Goal: Information Seeking & Learning: Learn about a topic

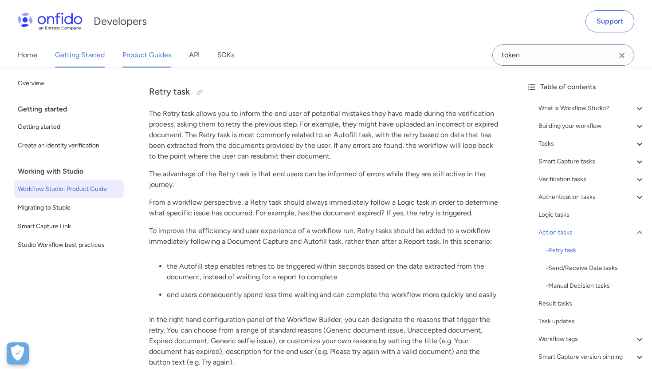
click at [144, 60] on link "Product Guides" at bounding box center [146, 55] width 49 height 25
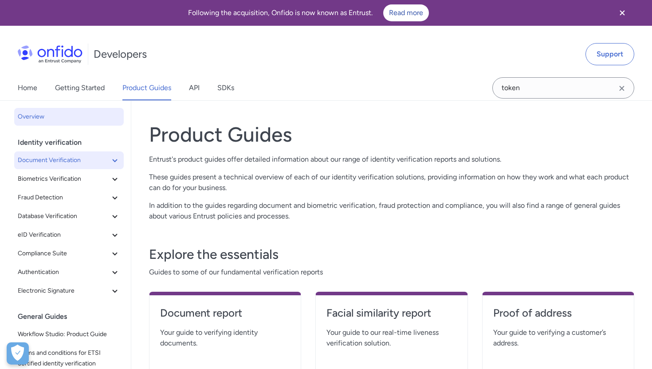
click at [56, 159] on span "Document Verification" at bounding box center [64, 160] width 92 height 11
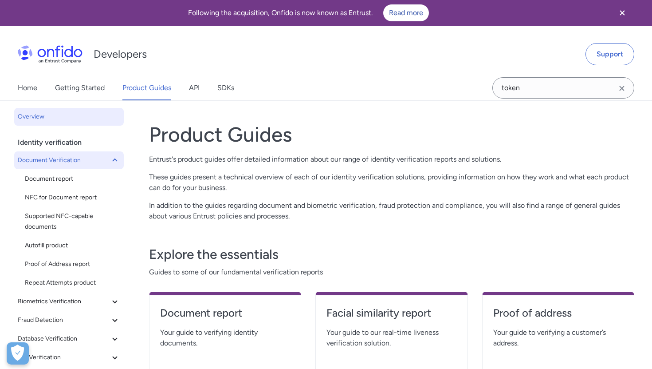
click at [55, 155] on span "Document Verification" at bounding box center [64, 160] width 92 height 11
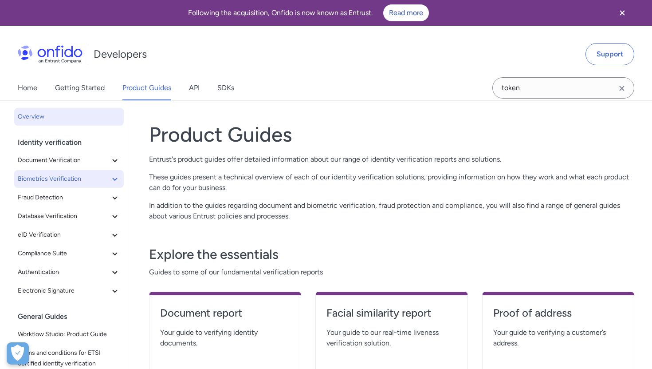
click at [55, 181] on span "Biometrics Verification" at bounding box center [64, 178] width 92 height 11
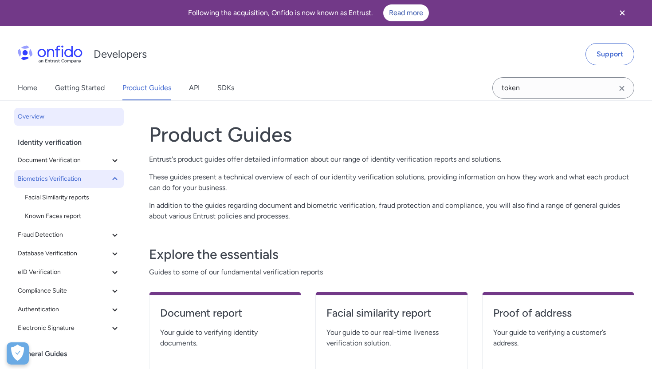
click at [55, 181] on span "Biometrics Verification" at bounding box center [64, 178] width 92 height 11
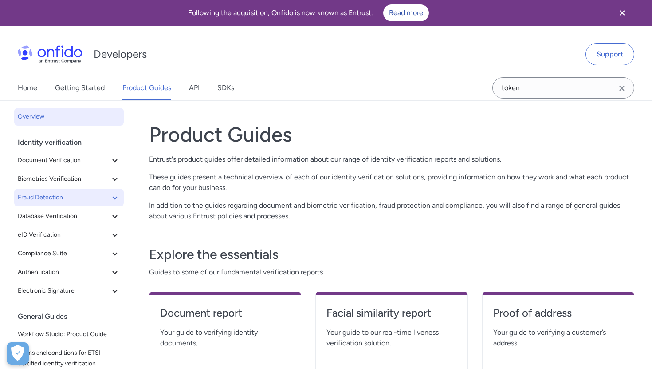
click at [56, 194] on span "Fraud Detection" at bounding box center [64, 197] width 92 height 11
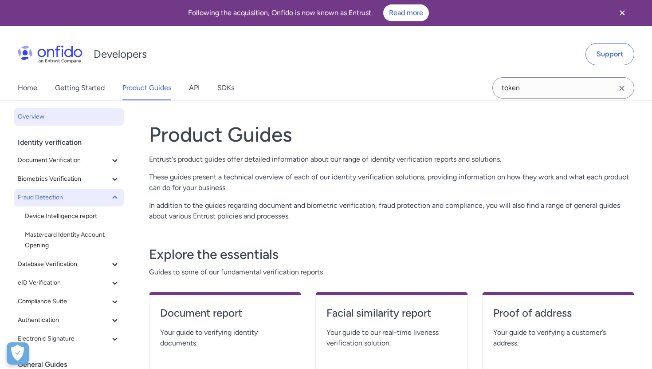
click at [56, 194] on span "Fraud Detection" at bounding box center [64, 197] width 92 height 11
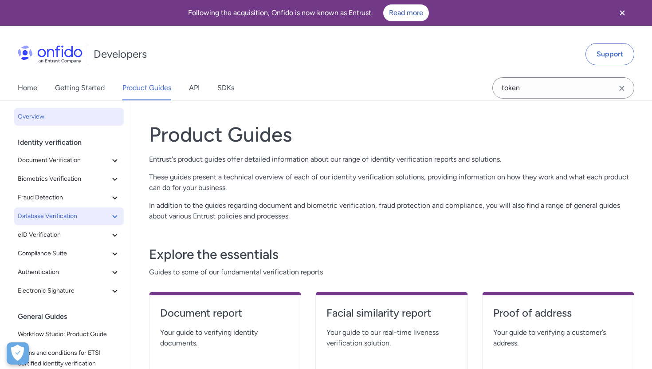
click at [54, 221] on span "Database Verification" at bounding box center [64, 216] width 92 height 11
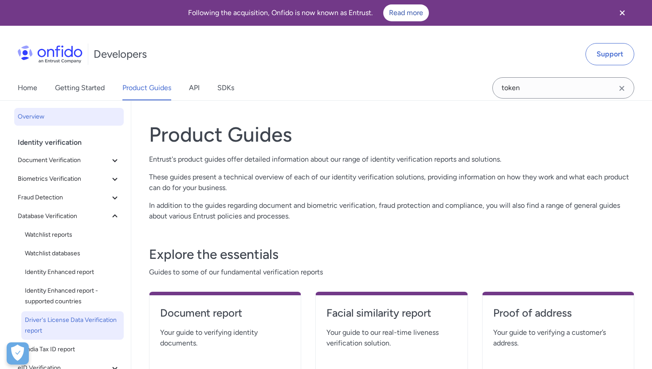
click at [53, 327] on span "Driver's License Data Verification report" at bounding box center [72, 324] width 95 height 21
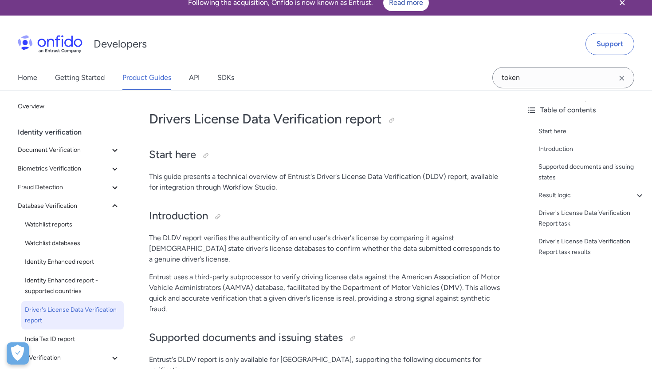
scroll to position [11, 0]
click at [394, 118] on div at bounding box center [391, 119] width 7 height 7
click at [62, 153] on span "Document Verification" at bounding box center [64, 149] width 92 height 11
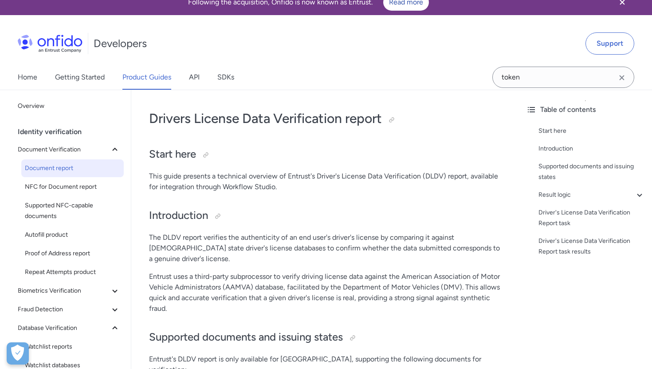
click at [61, 165] on span "Document report" at bounding box center [72, 168] width 95 height 11
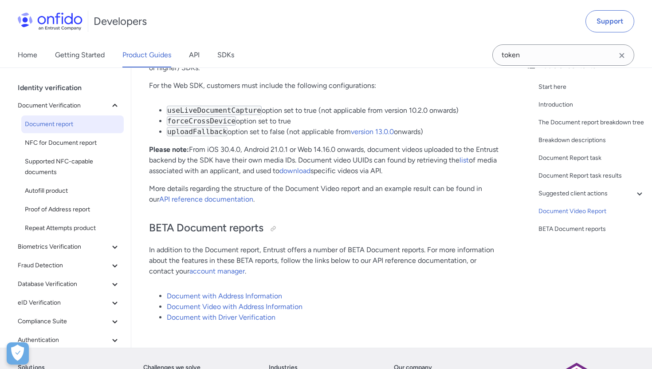
scroll to position [6787, 0]
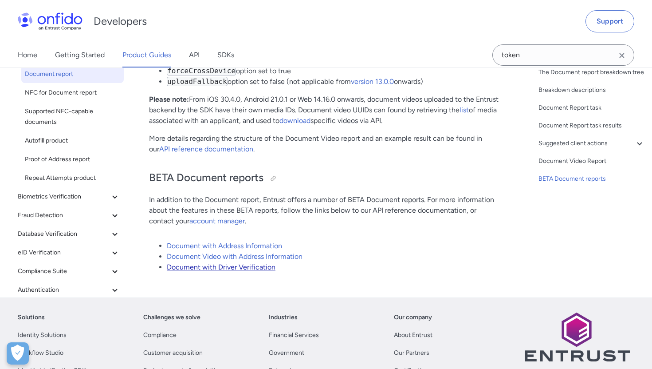
click at [256, 263] on link "Document with Driver Verification" at bounding box center [221, 267] width 109 height 8
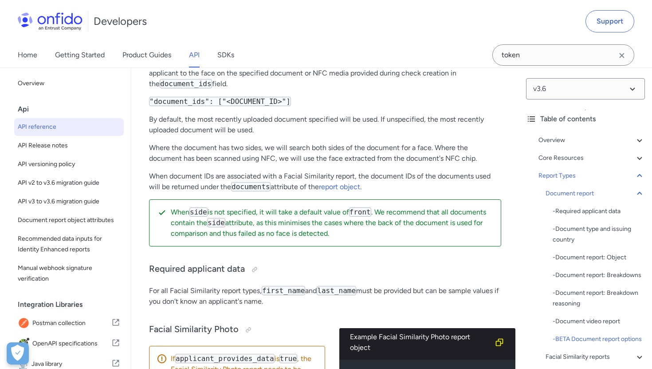
scroll to position [47975, 0]
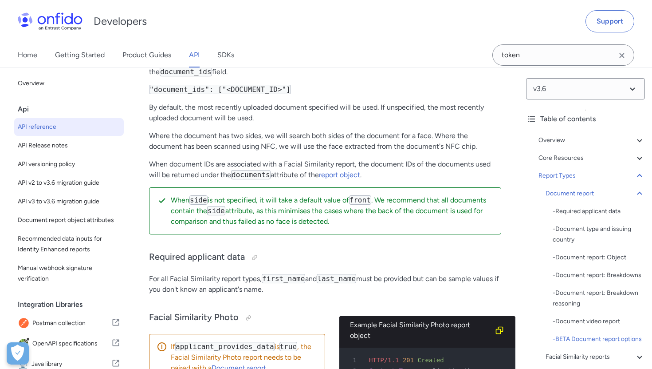
scroll to position [47989, 0]
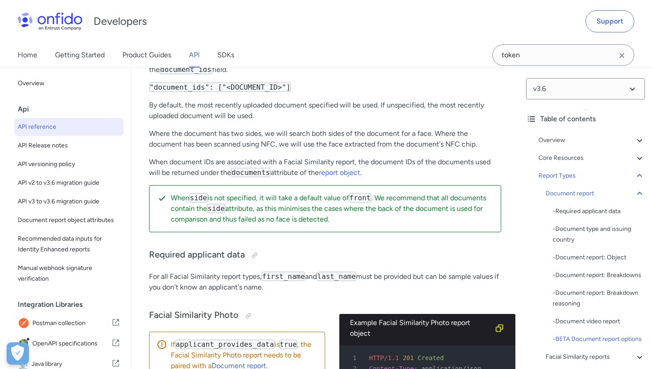
click at [142, 59] on link "Product Guides" at bounding box center [146, 55] width 49 height 25
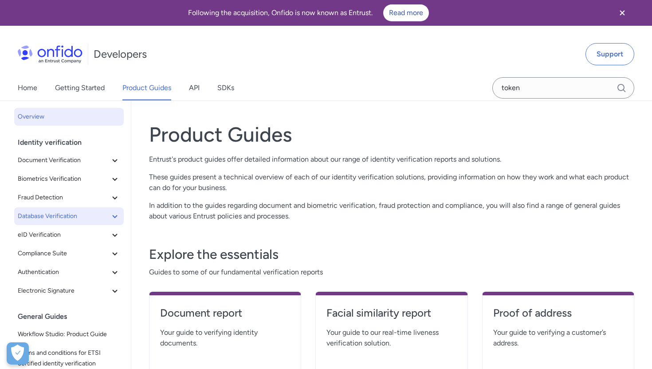
click at [49, 220] on span "Database Verification" at bounding box center [64, 216] width 92 height 11
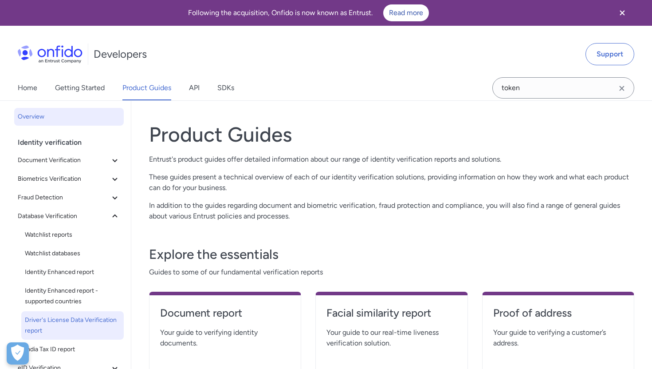
click at [51, 325] on span "Driver's License Data Verification report" at bounding box center [72, 324] width 95 height 21
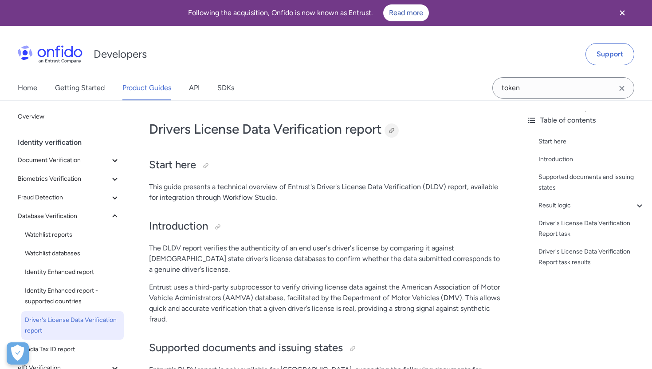
click at [395, 128] on div at bounding box center [391, 130] width 7 height 7
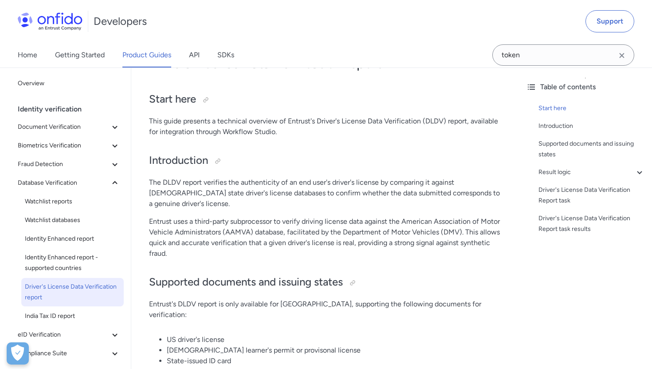
scroll to position [70, 0]
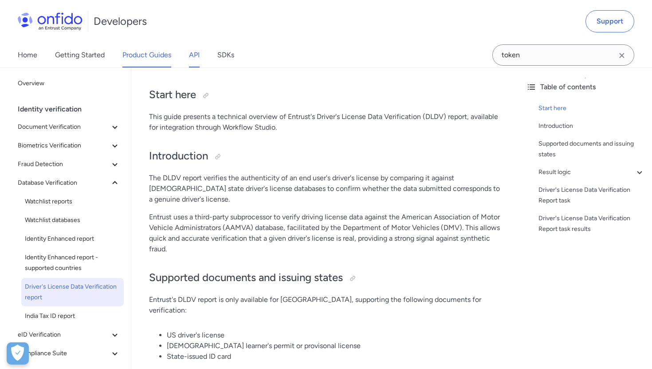
click at [194, 57] on link "API" at bounding box center [194, 55] width 11 height 25
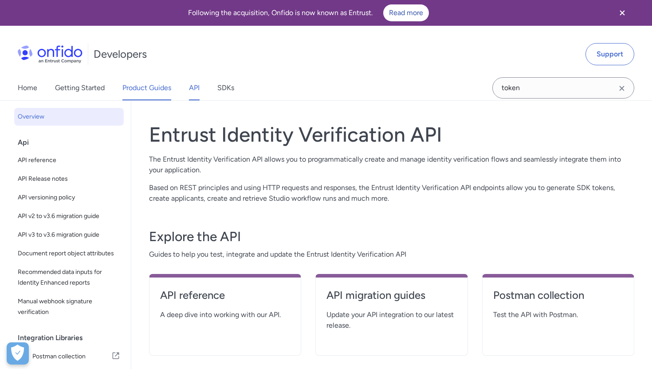
click at [134, 90] on link "Product Guides" at bounding box center [146, 87] width 49 height 25
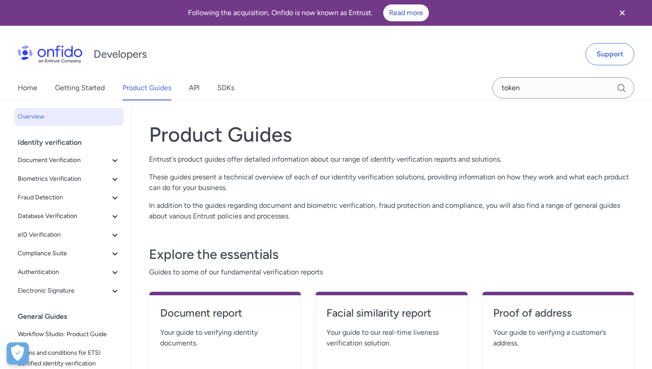
click at [203, 90] on div "Home Getting Started Product Guides API SDKs" at bounding box center [135, 87] width 270 height 25
click at [194, 87] on link "API" at bounding box center [194, 87] width 11 height 25
